Goal: Task Accomplishment & Management: Manage account settings

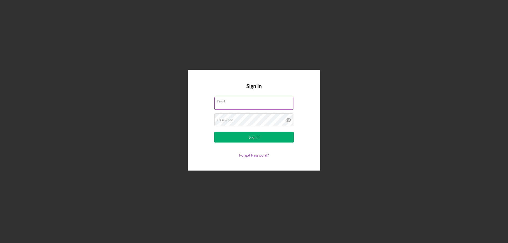
click at [234, 103] on div "Email" at bounding box center [253, 103] width 79 height 13
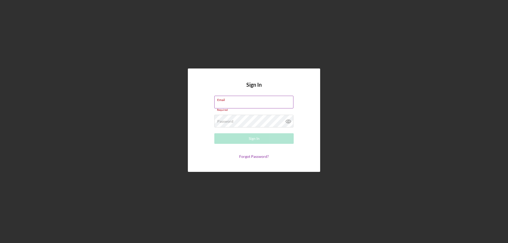
click at [236, 101] on div "Email Required" at bounding box center [253, 104] width 79 height 16
type input "[EMAIL_ADDRESS][DOMAIN_NAME]"
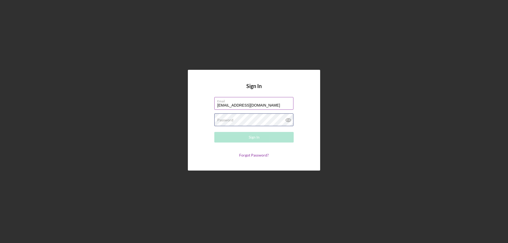
click at [259, 118] on div "Password Required" at bounding box center [253, 120] width 79 height 13
click at [214, 132] on button "Sign In" at bounding box center [253, 137] width 79 height 11
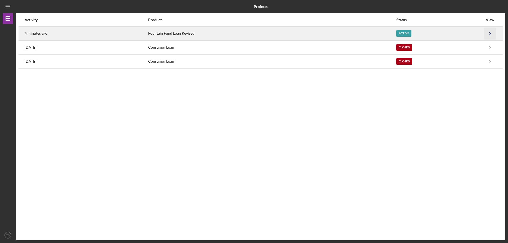
click at [487, 32] on icon "Icon/Navigate" at bounding box center [490, 34] width 12 height 12
